Goal: Find specific page/section: Find specific page/section

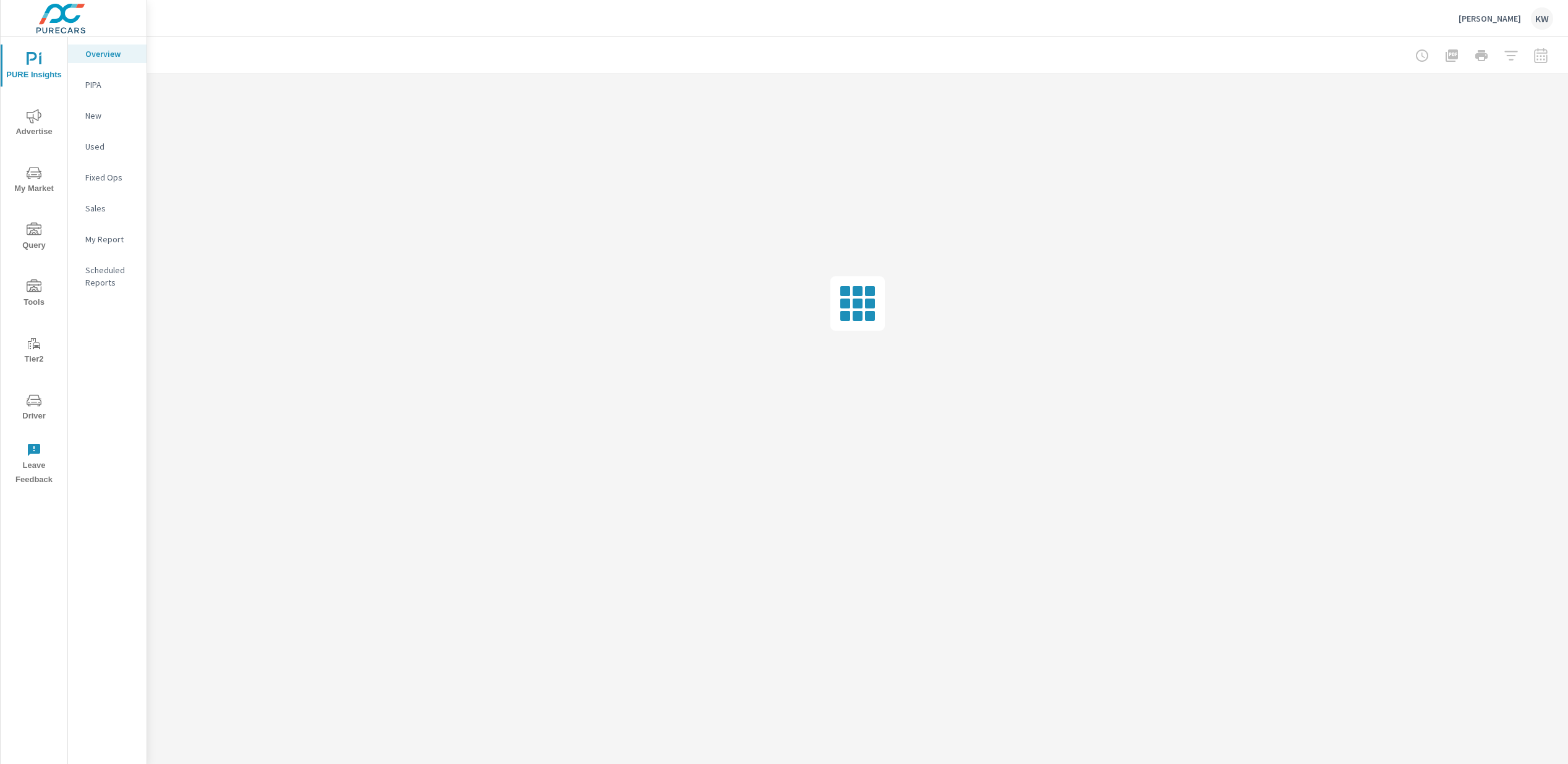
click at [30, 407] on icon "nav menu" at bounding box center [34, 401] width 15 height 15
click at [40, 466] on span "Driver" at bounding box center [34, 465] width 60 height 30
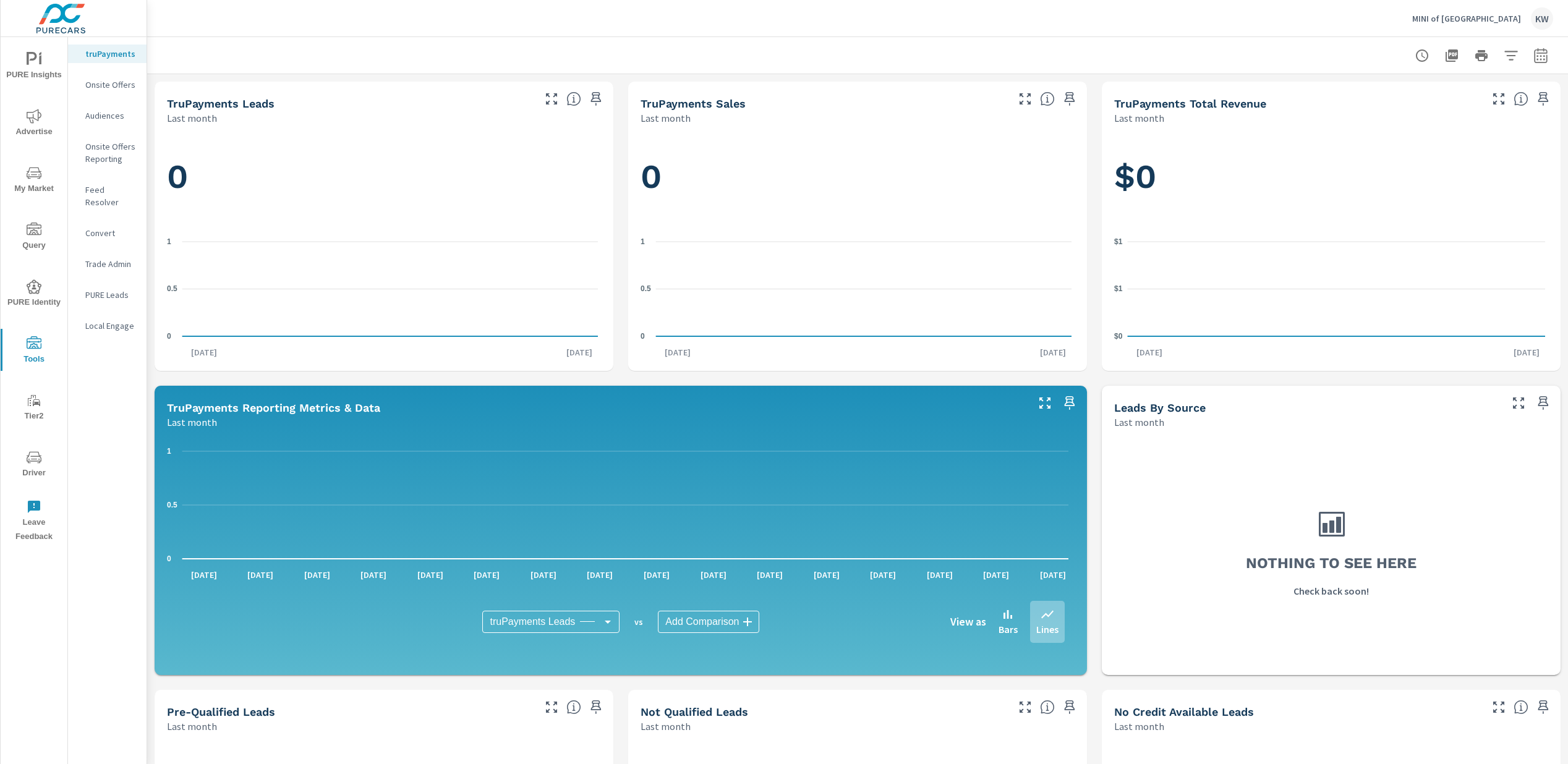
click at [112, 183] on div "Feed Resolver" at bounding box center [107, 196] width 79 height 31
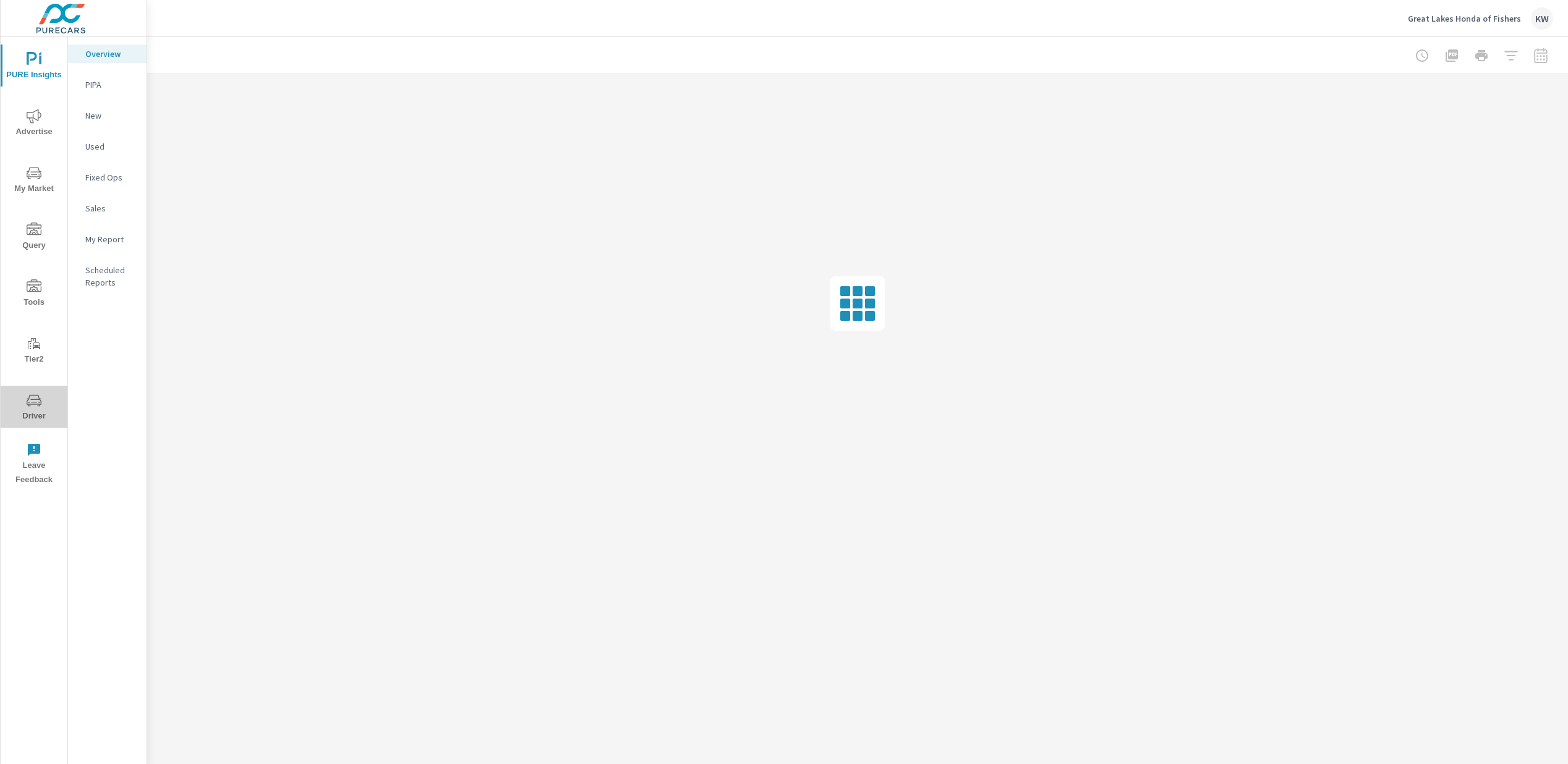
click at [32, 411] on span "Driver" at bounding box center [34, 408] width 60 height 30
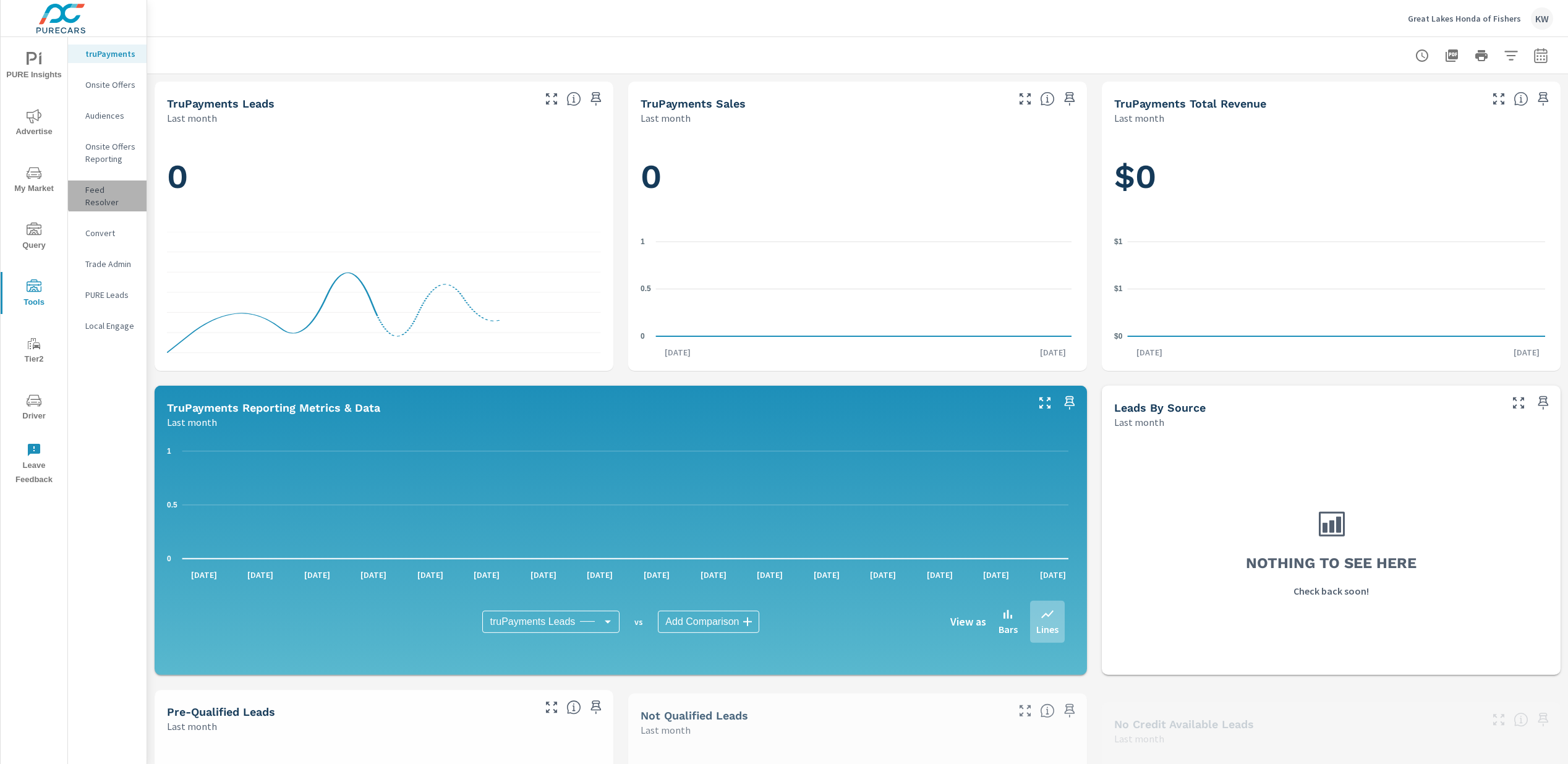
click at [114, 194] on p "Feed Resolver" at bounding box center [111, 196] width 51 height 25
